Goal: Entertainment & Leisure: Consume media (video, audio)

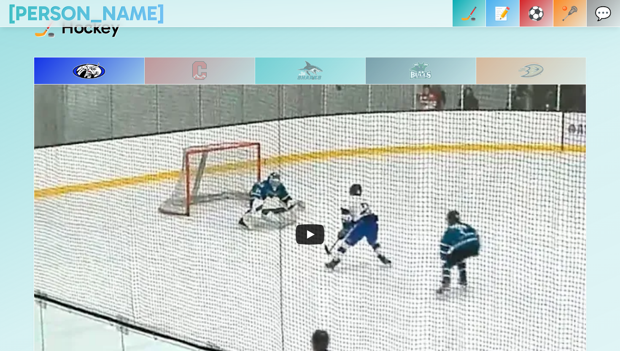
scroll to position [352, 0]
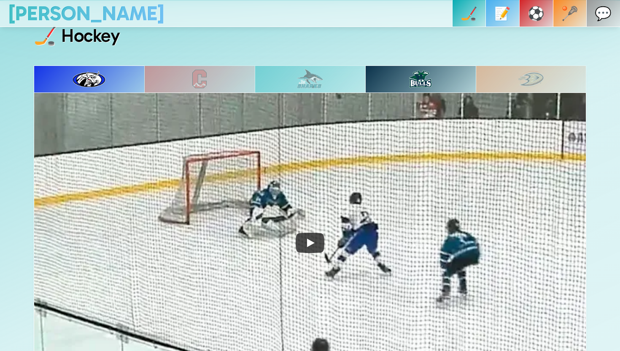
click at [417, 85] on img at bounding box center [420, 79] width 23 height 18
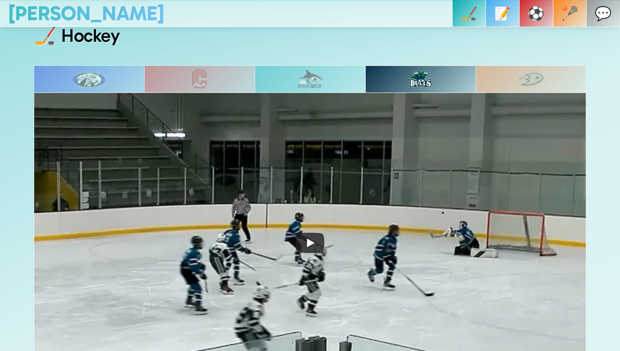
click at [538, 88] on div at bounding box center [531, 78] width 111 height 27
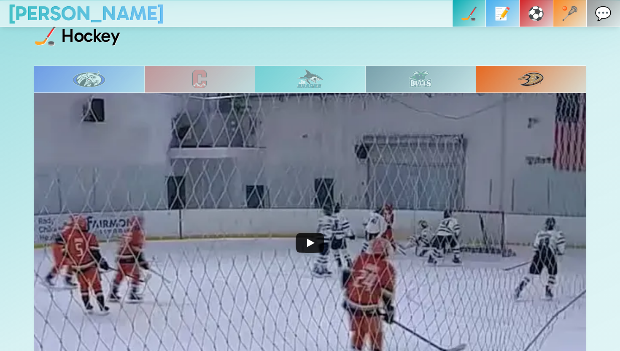
click at [317, 249] on icon "Play" at bounding box center [310, 243] width 29 height 20
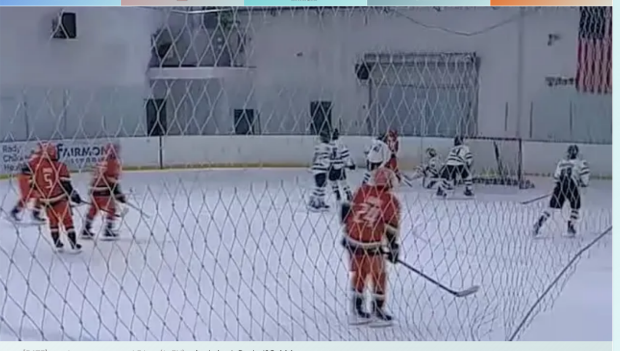
scroll to position [403, 0]
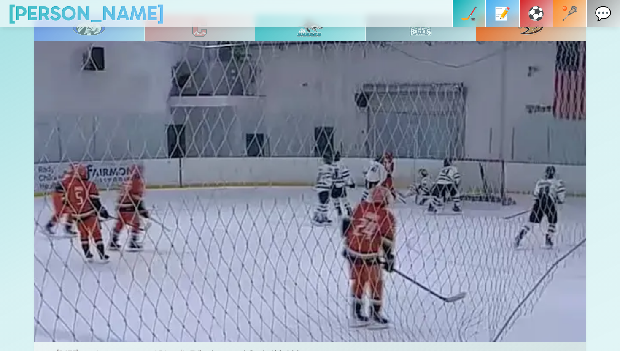
click at [229, 33] on div at bounding box center [199, 27] width 111 height 27
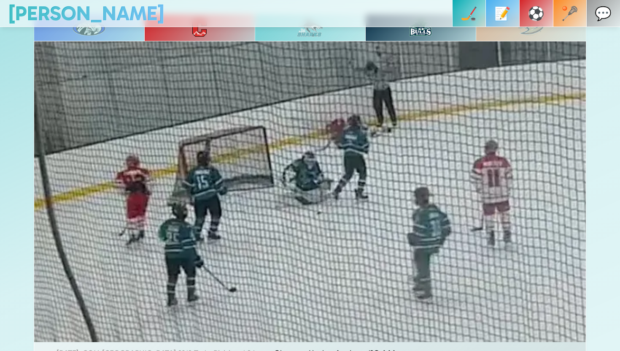
click at [406, 32] on div at bounding box center [420, 27] width 111 height 27
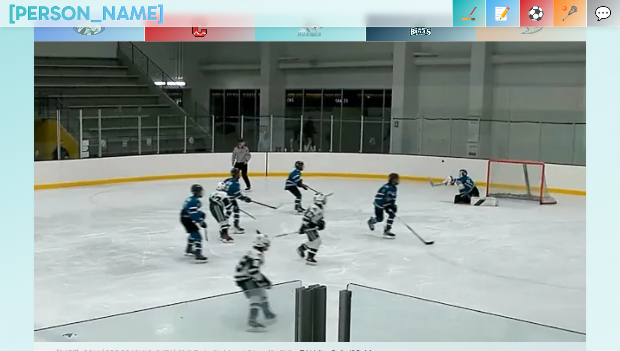
click at [245, 35] on div at bounding box center [199, 27] width 111 height 27
